Goal: Task Accomplishment & Management: Manage account settings

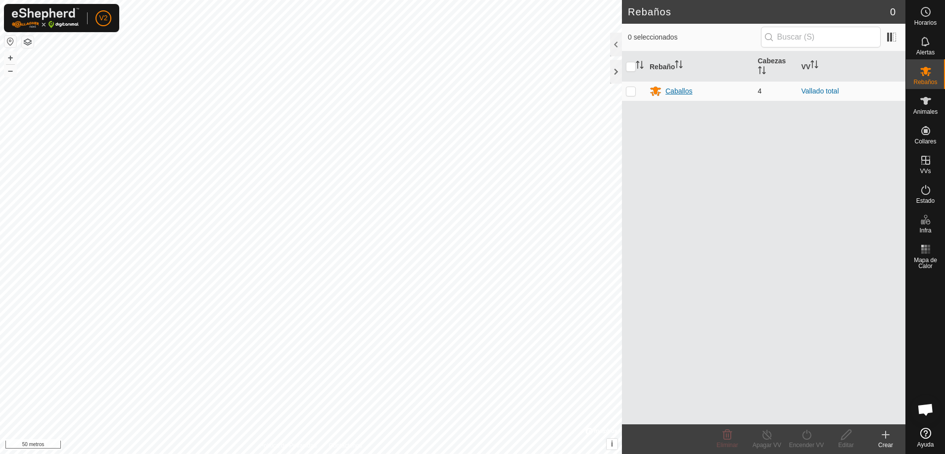
click at [668, 87] on font "Caballos" at bounding box center [678, 91] width 27 height 8
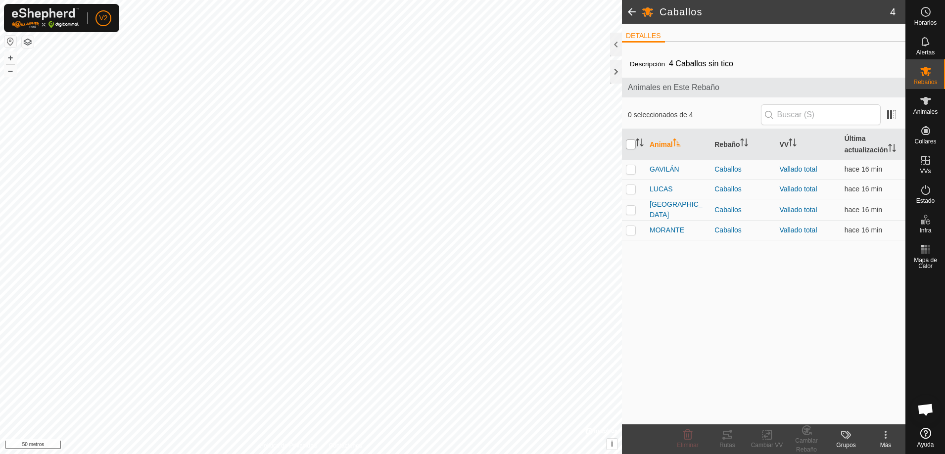
click at [628, 146] on input "checkbox" at bounding box center [631, 145] width 10 height 10
checkbox input "true"
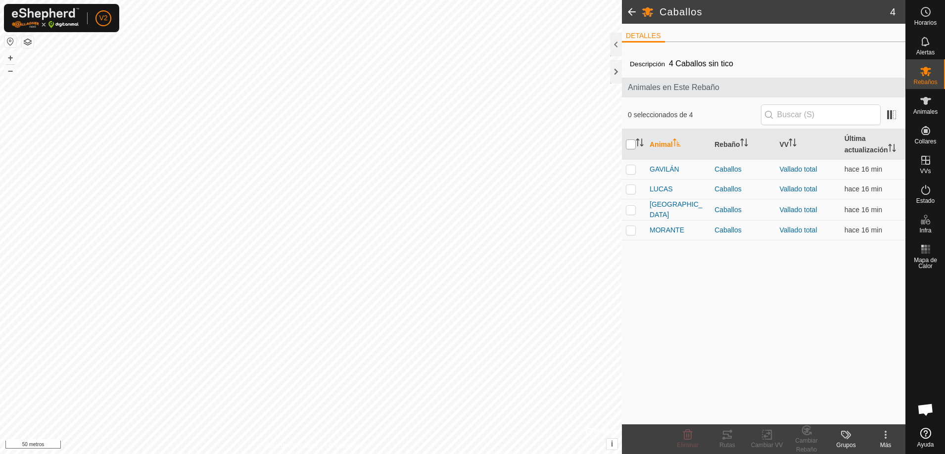
checkbox input "true"
click at [729, 439] on icon at bounding box center [727, 435] width 12 height 12
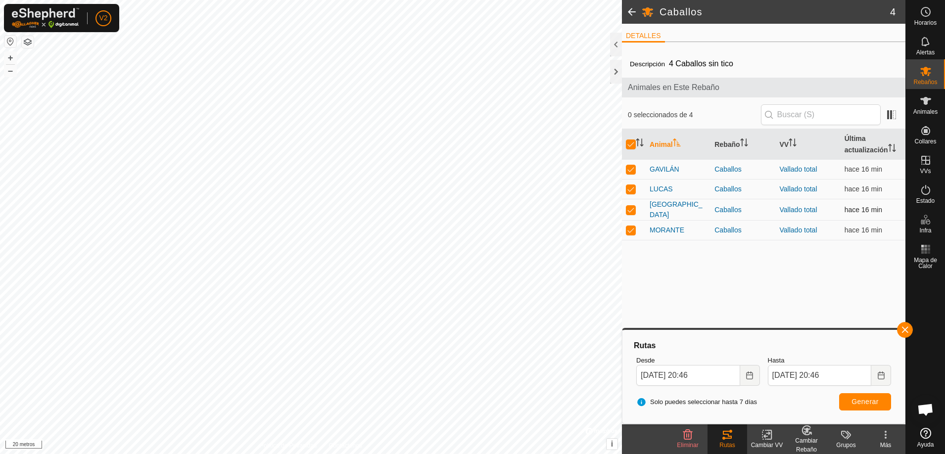
click at [632, 207] on p-checkbox at bounding box center [631, 210] width 10 height 8
checkbox input "false"
click at [632, 168] on p-checkbox at bounding box center [631, 169] width 10 height 8
checkbox input "false"
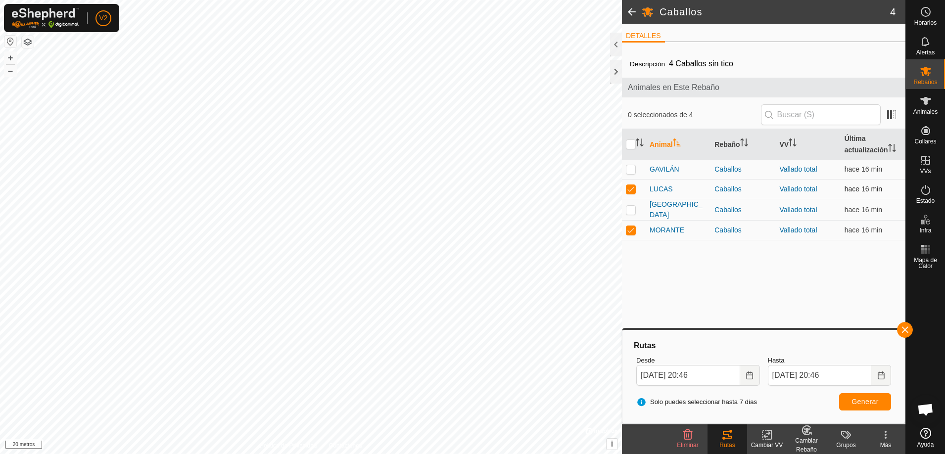
click at [632, 184] on td at bounding box center [634, 190] width 24 height 20
checkbox input "false"
click at [908, 330] on button "button" at bounding box center [905, 330] width 16 height 16
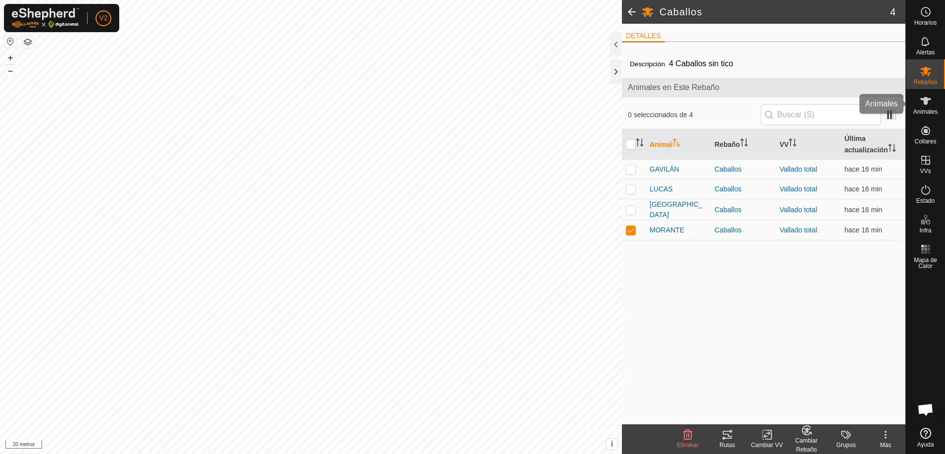
click at [932, 106] on es-animals-svg-icon at bounding box center [926, 101] width 18 height 16
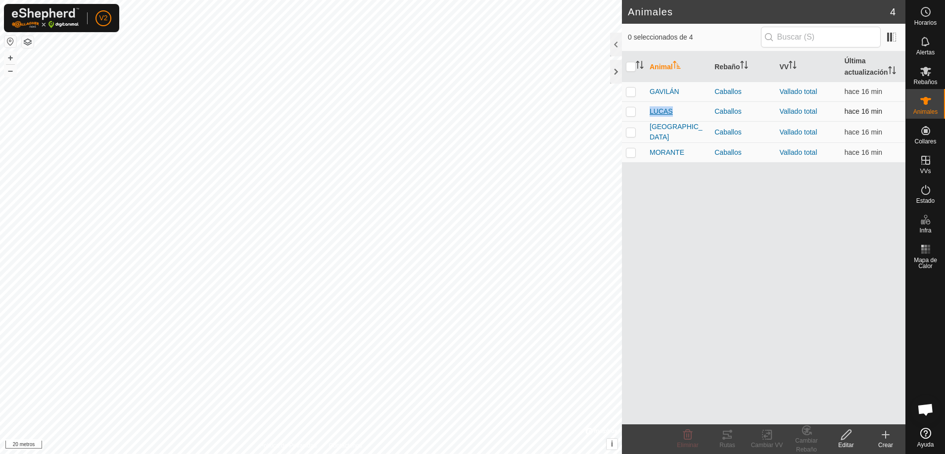
click at [664, 113] on font "LUCAS" at bounding box center [661, 111] width 23 height 8
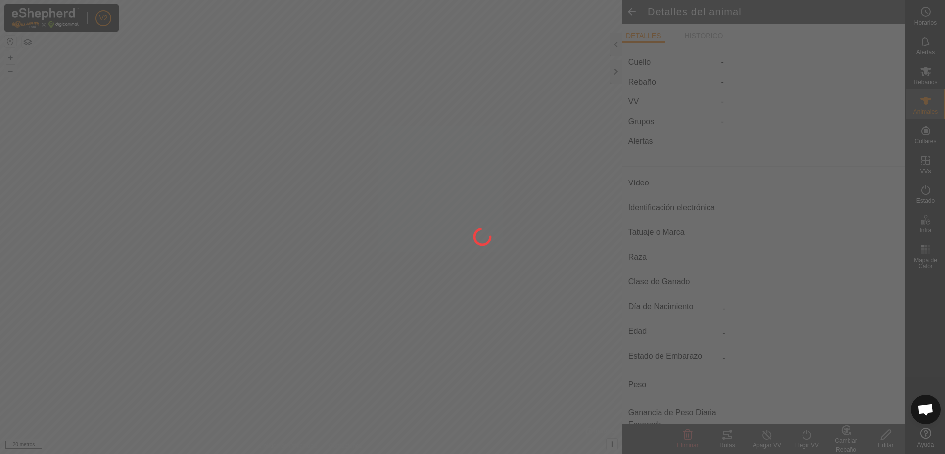
type input "LUCAS"
type input "-"
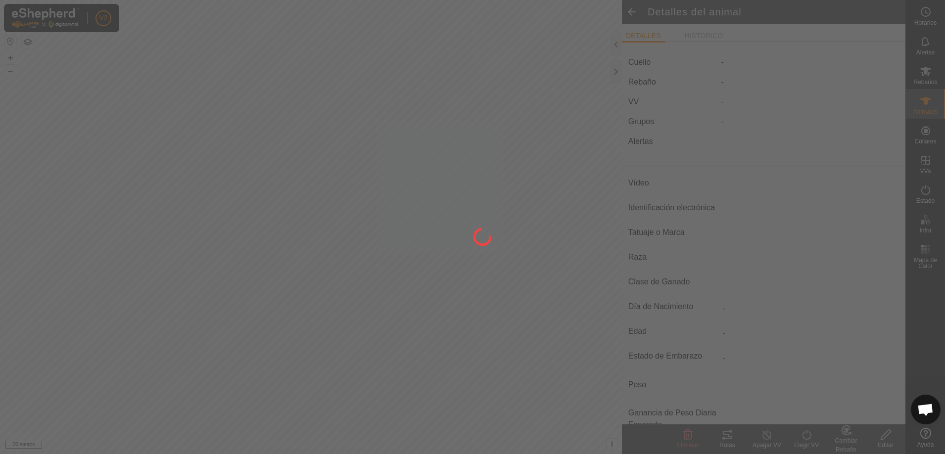
type input "0 kg"
type input "-"
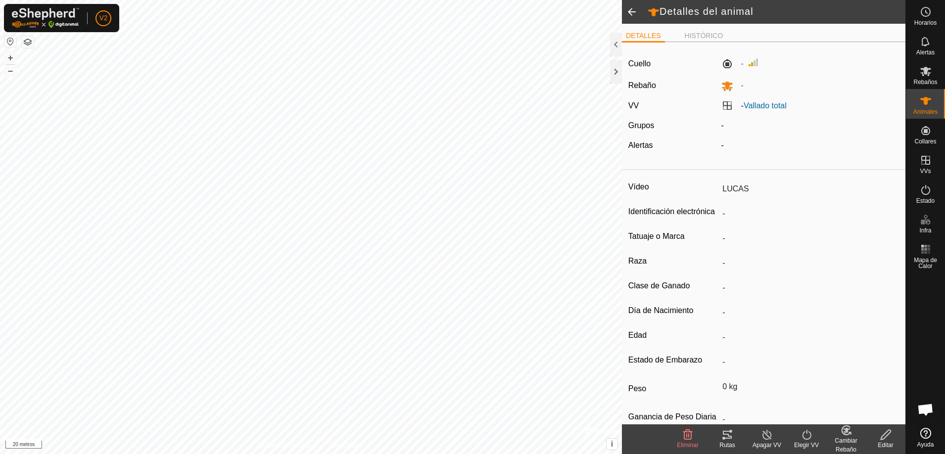
click at [896, 448] on div "Editar" at bounding box center [886, 445] width 40 height 9
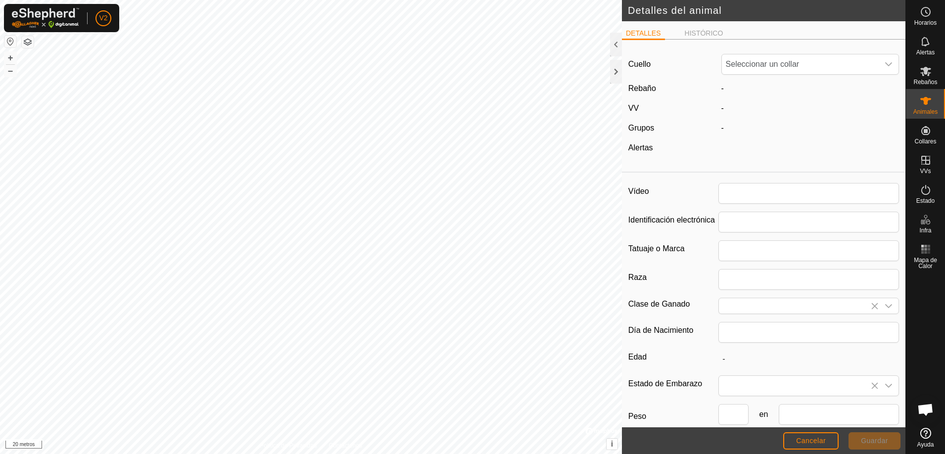
type input "LUCAS"
type input "0"
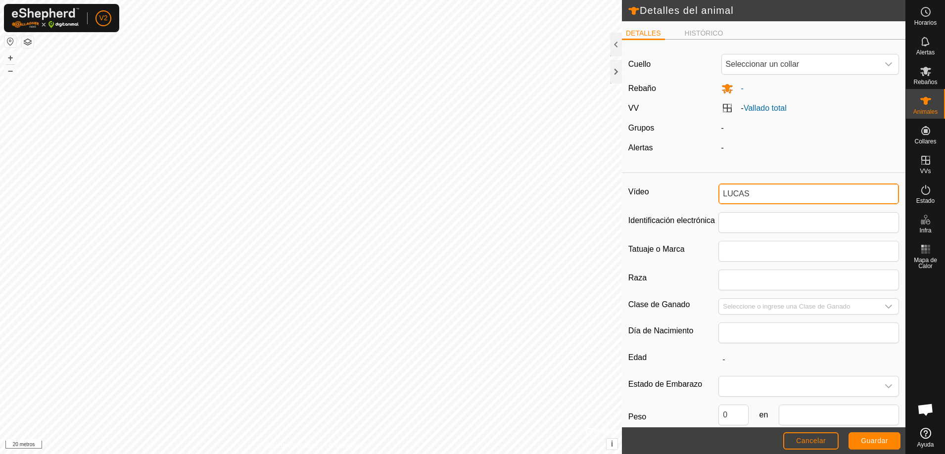
click at [802, 187] on input "LUCAS" at bounding box center [808, 194] width 181 height 21
type input "L"
click at [885, 444] on font "Guardar" at bounding box center [874, 441] width 27 height 8
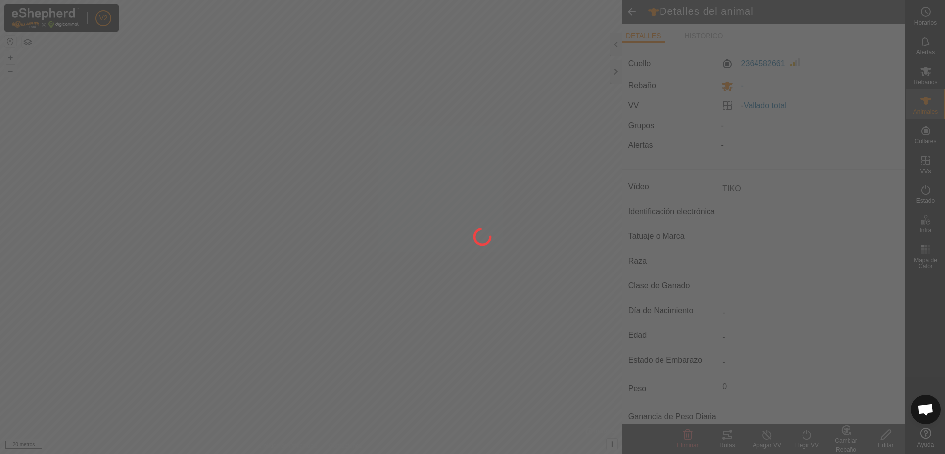
type input "LUCAS"
type input "-"
type input "0 kg"
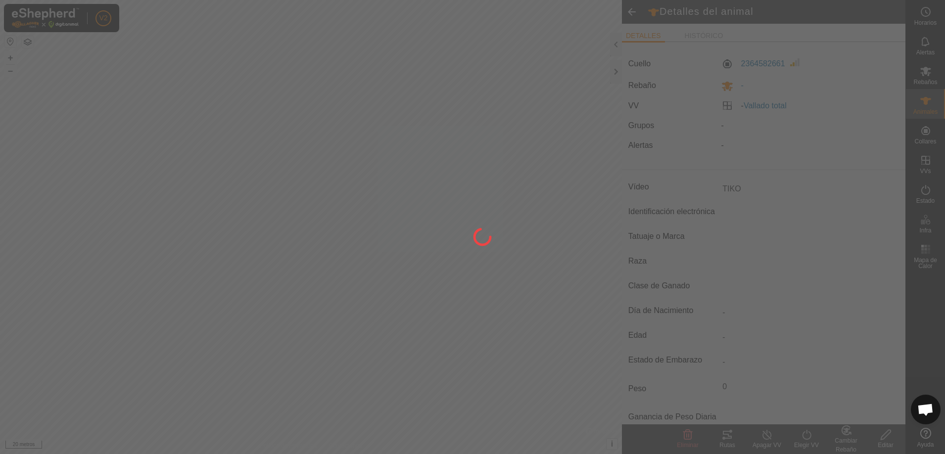
type input "-"
type input "TIKO"
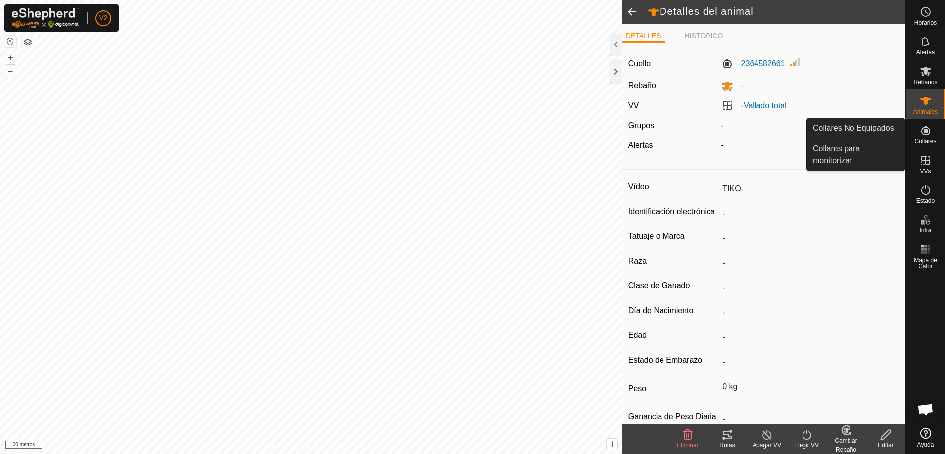
click at [927, 135] on icon at bounding box center [926, 131] width 12 height 12
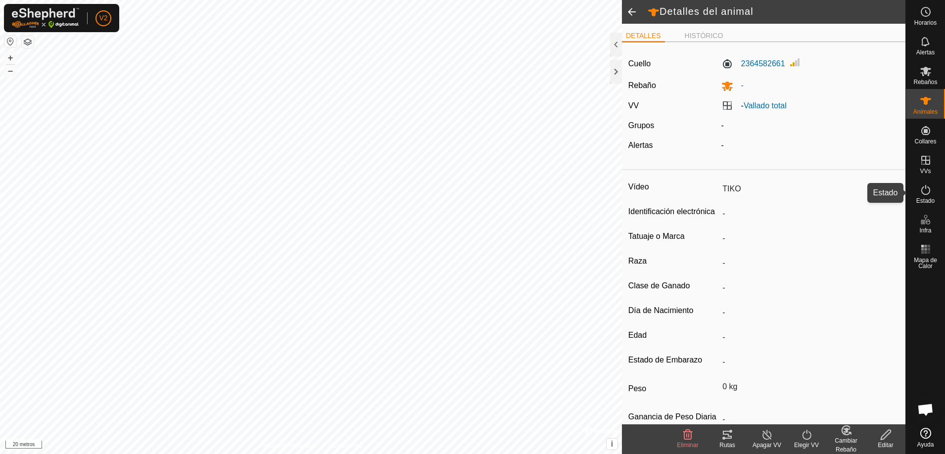
click at [927, 197] on font "Estado" at bounding box center [925, 200] width 18 height 7
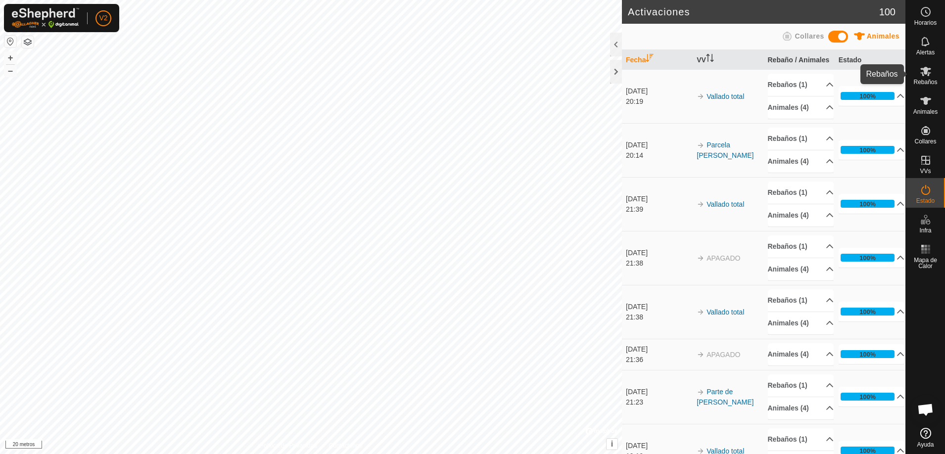
click at [923, 73] on icon at bounding box center [926, 71] width 12 height 12
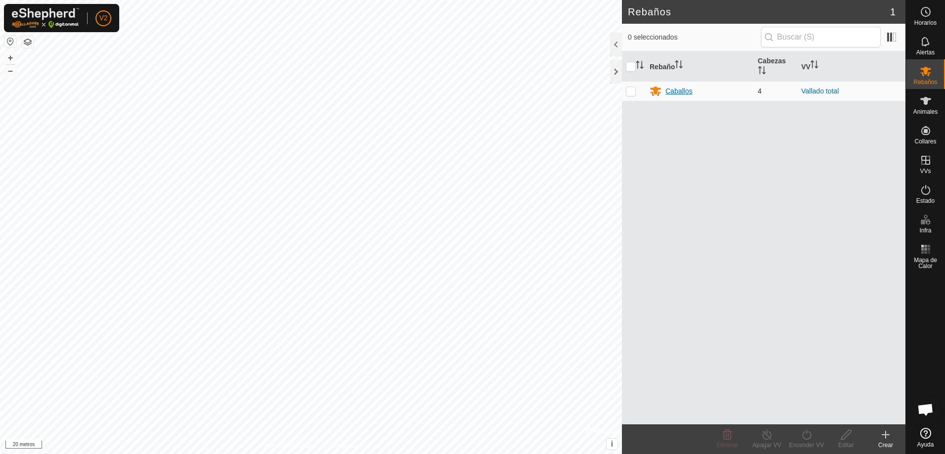
click at [676, 88] on font "Caballos" at bounding box center [678, 91] width 27 height 8
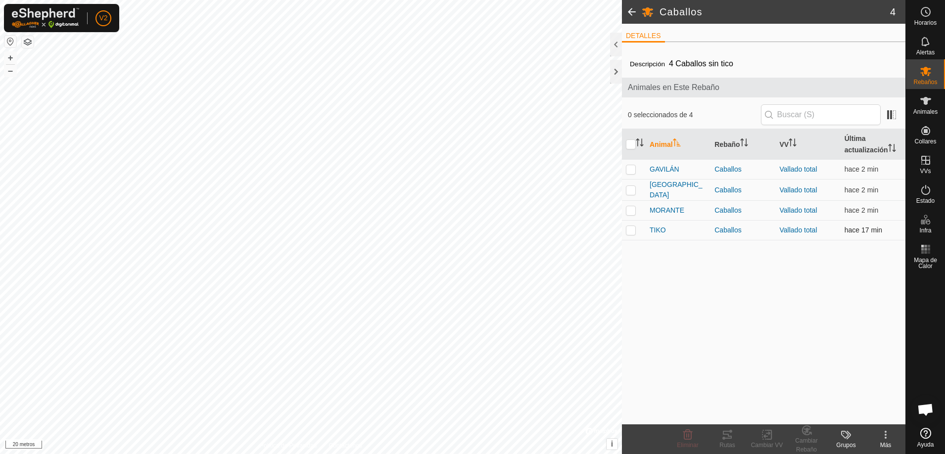
click at [630, 226] on p-checkbox at bounding box center [631, 230] width 10 height 8
checkbox input "true"
click at [728, 448] on font "Rutas" at bounding box center [726, 445] width 15 height 7
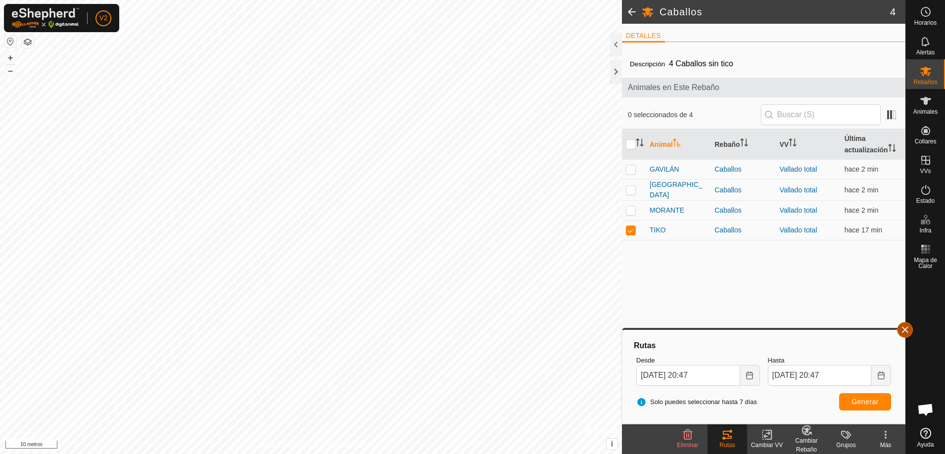
click at [911, 332] on button "button" at bounding box center [905, 330] width 16 height 16
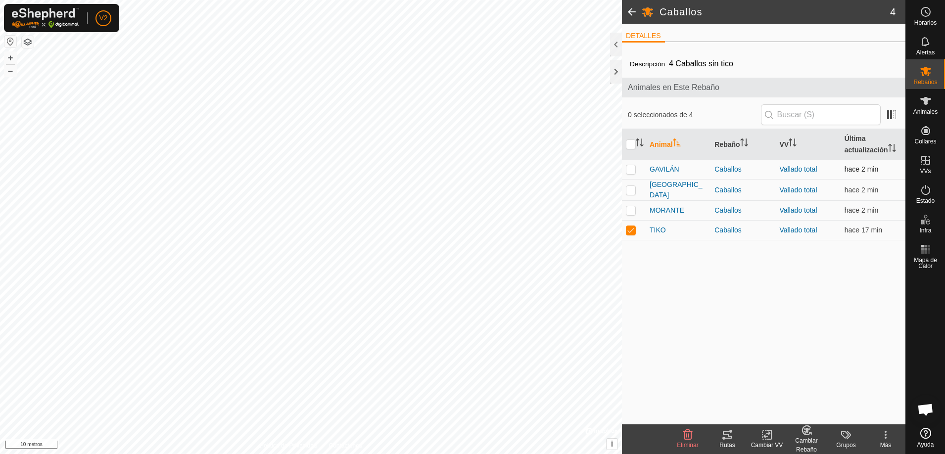
click at [630, 172] on p-checkbox at bounding box center [631, 169] width 10 height 8
checkbox input "true"
click at [632, 227] on p-checkbox at bounding box center [631, 230] width 10 height 8
checkbox input "false"
click at [729, 439] on icon at bounding box center [727, 435] width 12 height 12
